Goal: Task Accomplishment & Management: Manage account settings

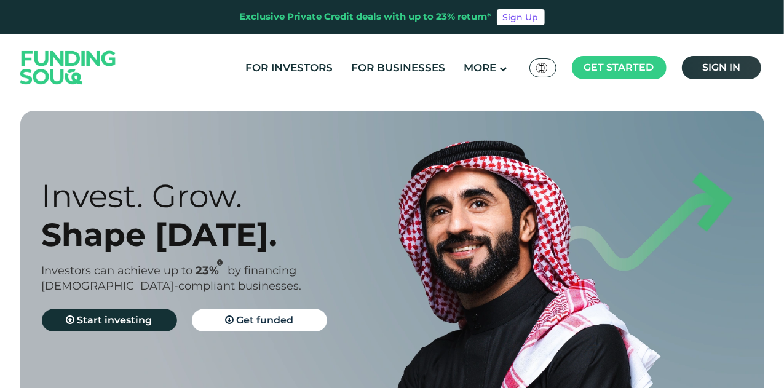
click at [745, 73] on link "Sign in" at bounding box center [721, 67] width 79 height 23
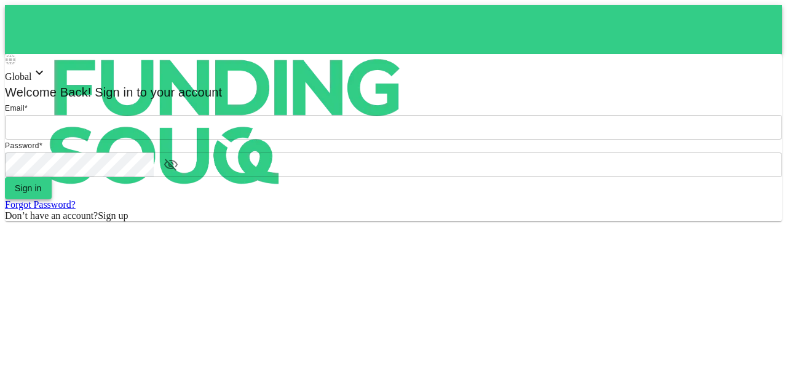
type input "mohanad.y.yasin@hotmail.com"
click at [52, 199] on button "Sign in" at bounding box center [28, 188] width 47 height 22
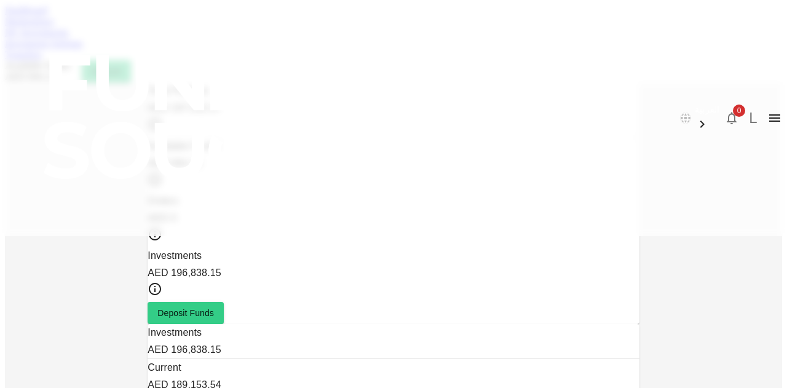
click at [148, 53] on div "Dashboard Marketplace My Investments Investment Settings Transfers Available Fu…" at bounding box center [393, 43] width 777 height 77
click at [54, 26] on link "Marketplace" at bounding box center [29, 21] width 49 height 10
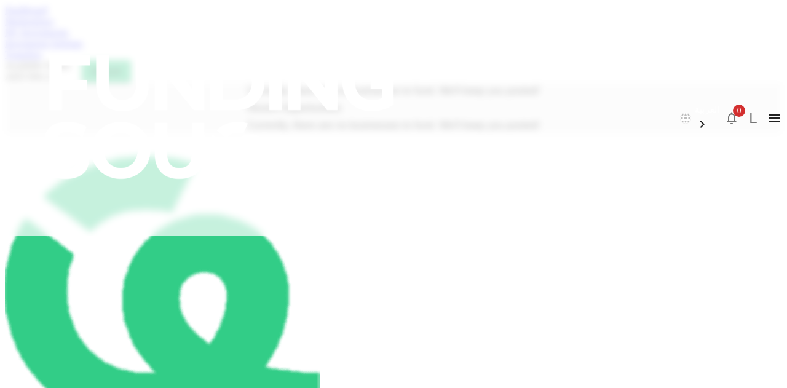
click at [69, 37] on link "My Investments" at bounding box center [37, 32] width 64 height 10
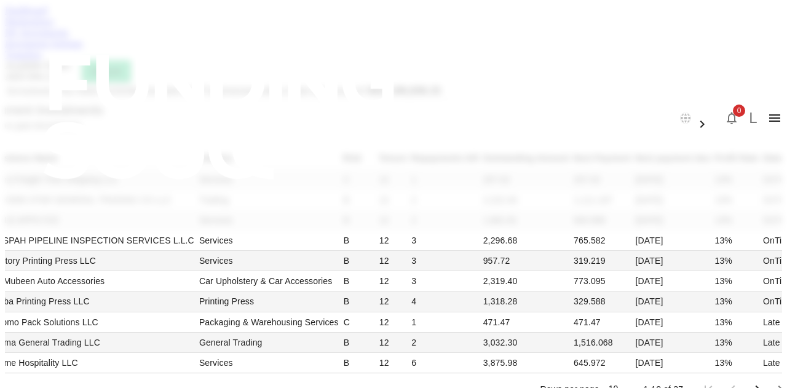
click at [83, 49] on link "Investment Settings" at bounding box center [44, 43] width 78 height 10
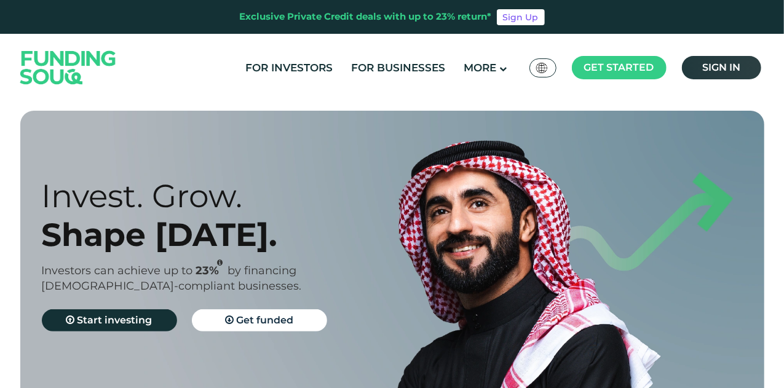
click at [750, 76] on link "Sign in" at bounding box center [721, 67] width 79 height 23
click at [727, 65] on span "Sign in" at bounding box center [721, 67] width 38 height 12
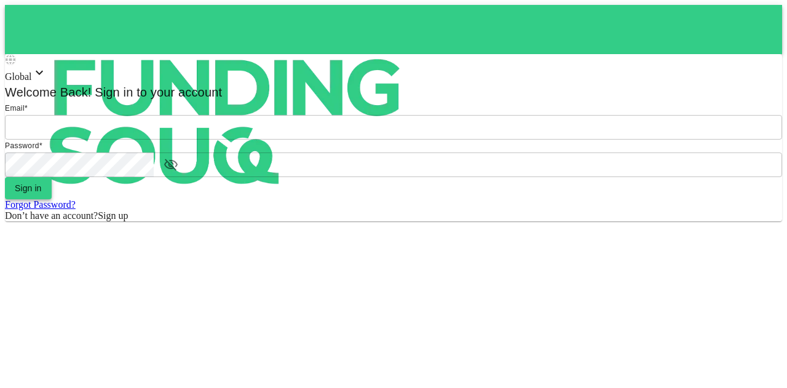
type input "[EMAIL_ADDRESS][PERSON_NAME][DOMAIN_NAME]"
click at [52, 199] on button "Sign in" at bounding box center [28, 188] width 47 height 22
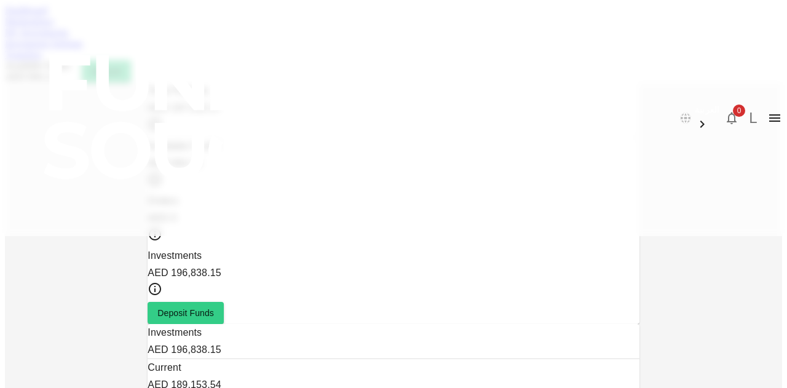
click at [54, 26] on link "Marketplace" at bounding box center [29, 21] width 49 height 10
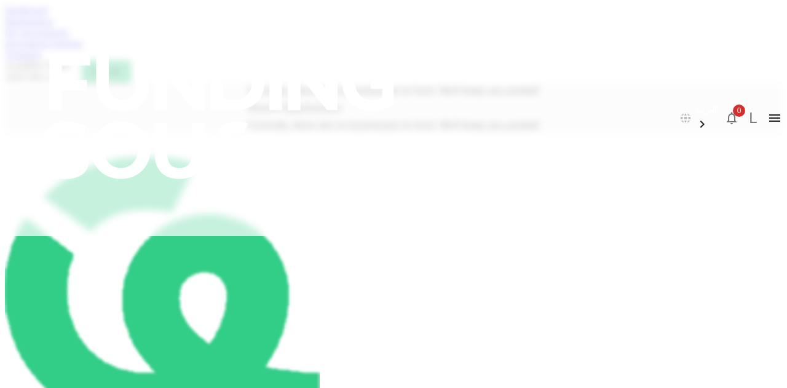
click at [69, 37] on link "My Investments" at bounding box center [37, 32] width 64 height 10
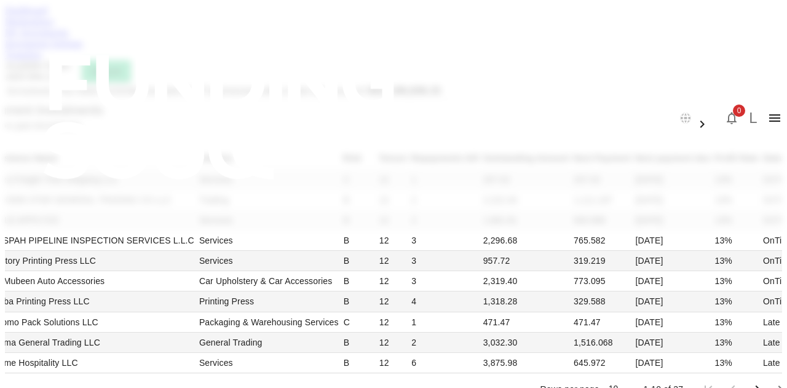
click at [348, 49] on div "Investment Settings" at bounding box center [393, 43] width 777 height 11
click at [83, 49] on link "Investment Settings" at bounding box center [44, 43] width 78 height 10
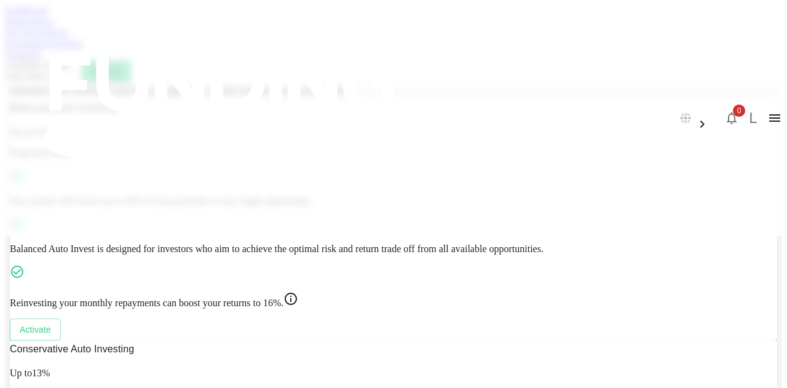
click at [42, 60] on link "Transfers" at bounding box center [23, 54] width 37 height 10
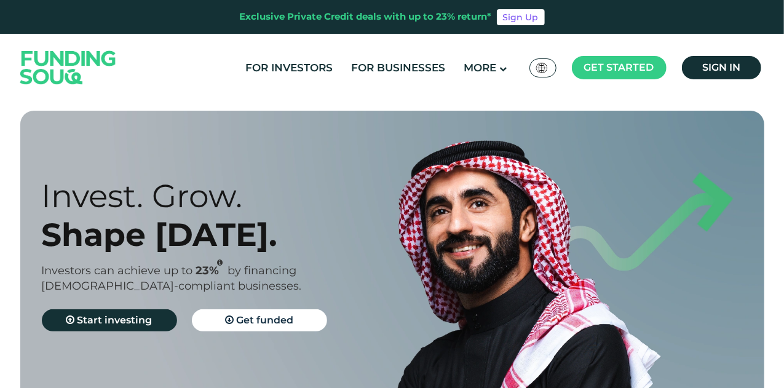
click at [715, 49] on div "For Investors For Businesses More About Us Global عربي" at bounding box center [392, 68] width 750 height 68
click at [711, 62] on span "Sign in" at bounding box center [721, 67] width 38 height 12
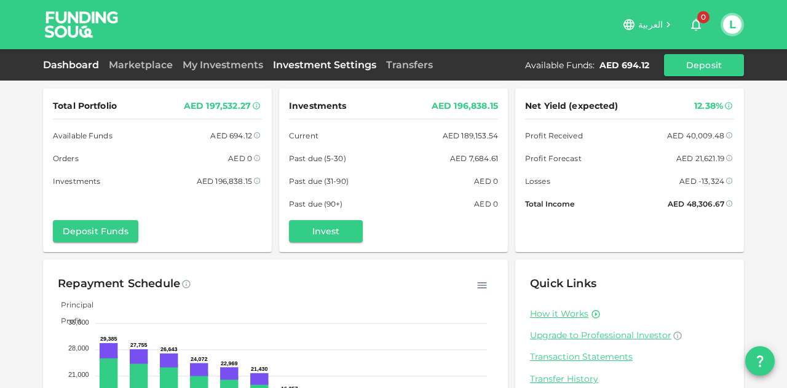
click at [329, 62] on link "Investment Settings" at bounding box center [324, 65] width 113 height 12
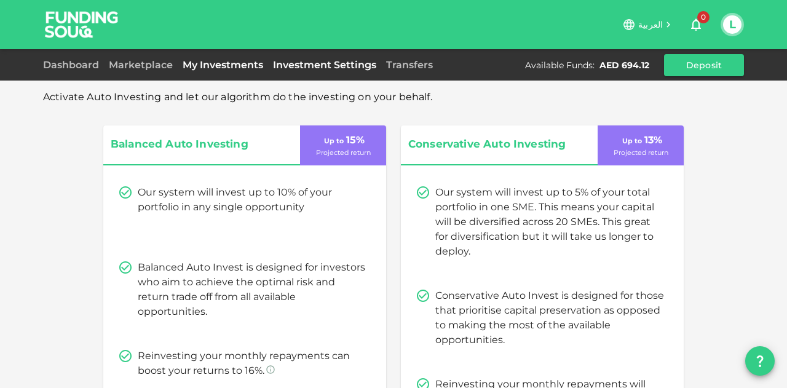
click at [220, 63] on link "My Investments" at bounding box center [223, 65] width 90 height 12
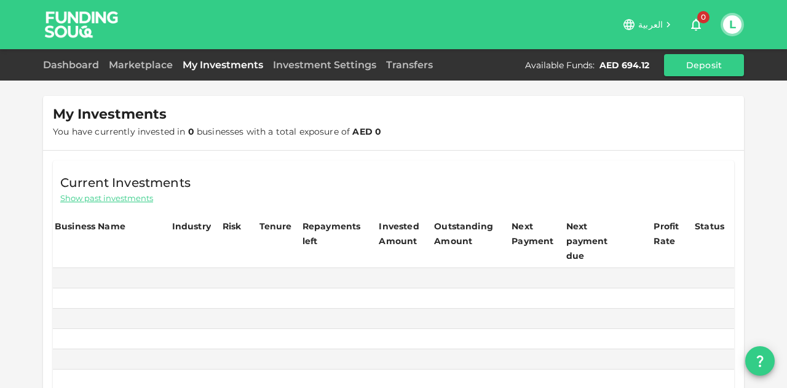
click at [220, 63] on link "My Investments" at bounding box center [223, 65] width 90 height 12
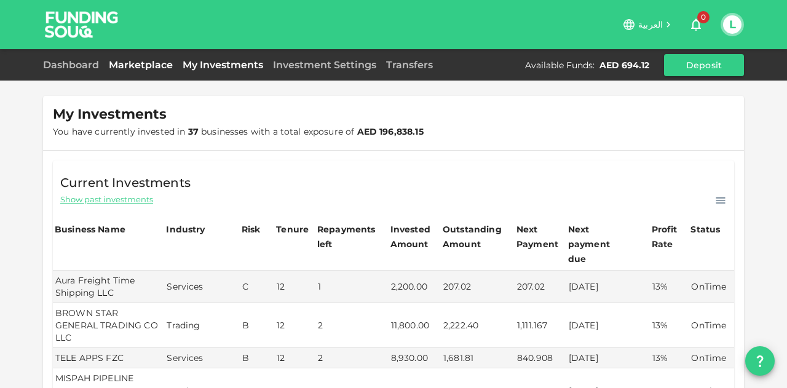
click at [157, 62] on link "Marketplace" at bounding box center [141, 65] width 74 height 12
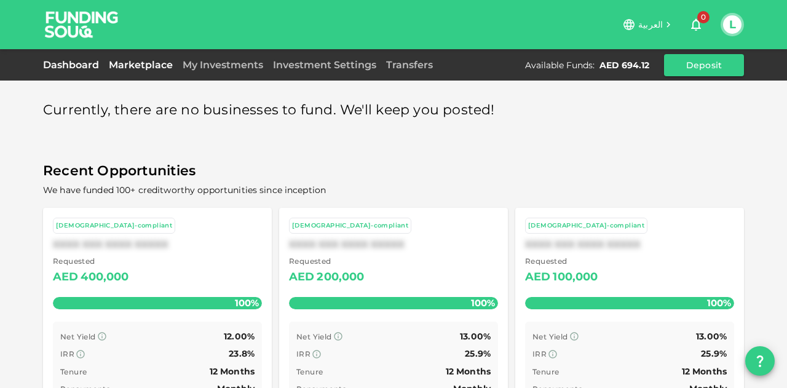
click at [92, 67] on link "Dashboard" at bounding box center [73, 65] width 61 height 12
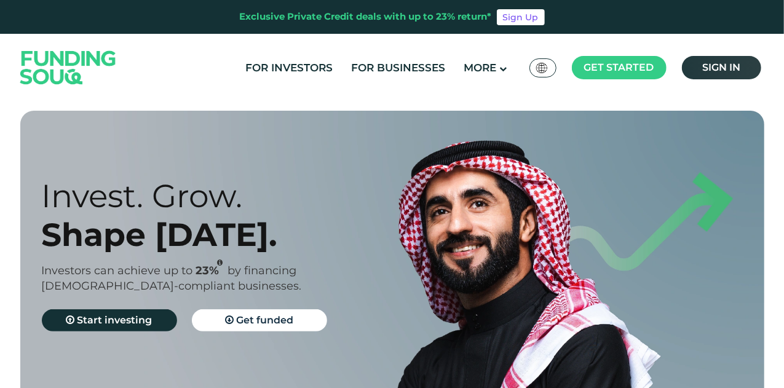
click at [697, 61] on link "Sign in" at bounding box center [721, 67] width 79 height 23
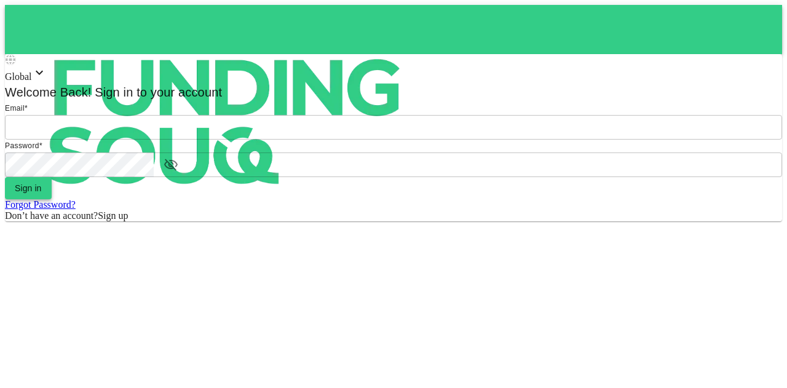
type input "mohanad.y.yasin@hotmail.com"
click at [52, 199] on button "Sign in" at bounding box center [28, 188] width 47 height 22
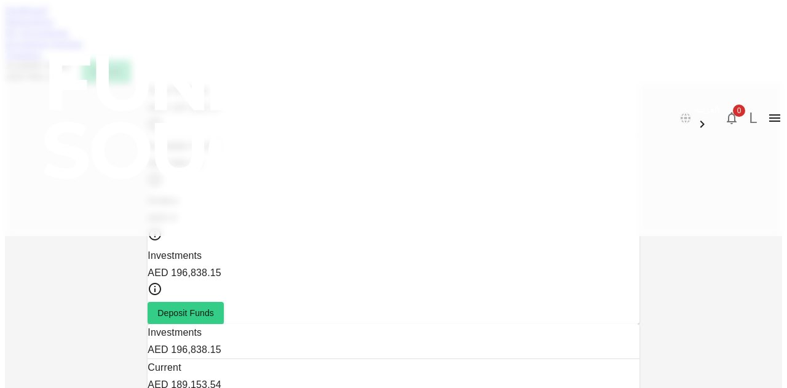
click at [54, 26] on link "Marketplace" at bounding box center [29, 21] width 49 height 10
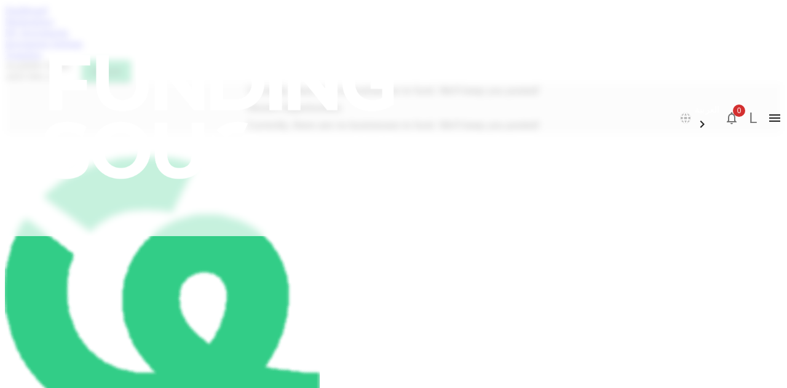
click at [69, 37] on link "My Investments" at bounding box center [37, 32] width 64 height 10
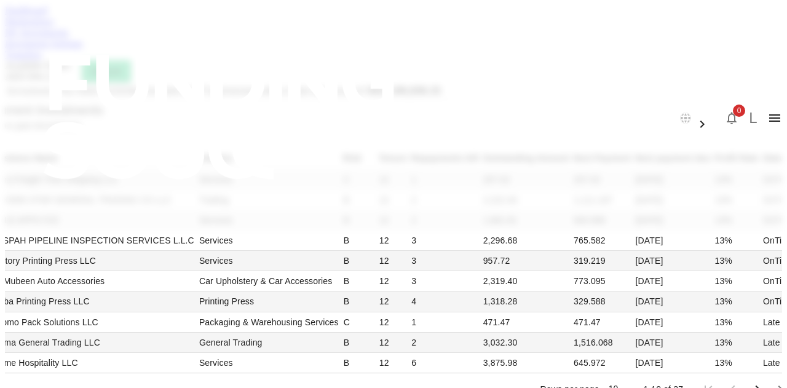
click at [83, 49] on link "Investment Settings" at bounding box center [44, 43] width 78 height 10
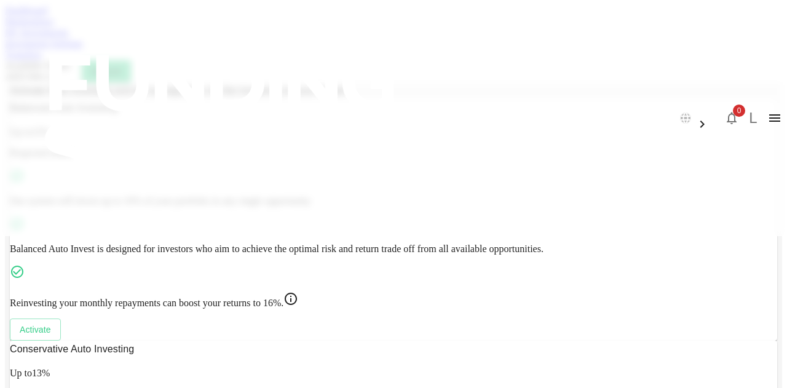
click at [42, 60] on link "Transfers" at bounding box center [23, 54] width 37 height 10
